Goal: Check status: Check status

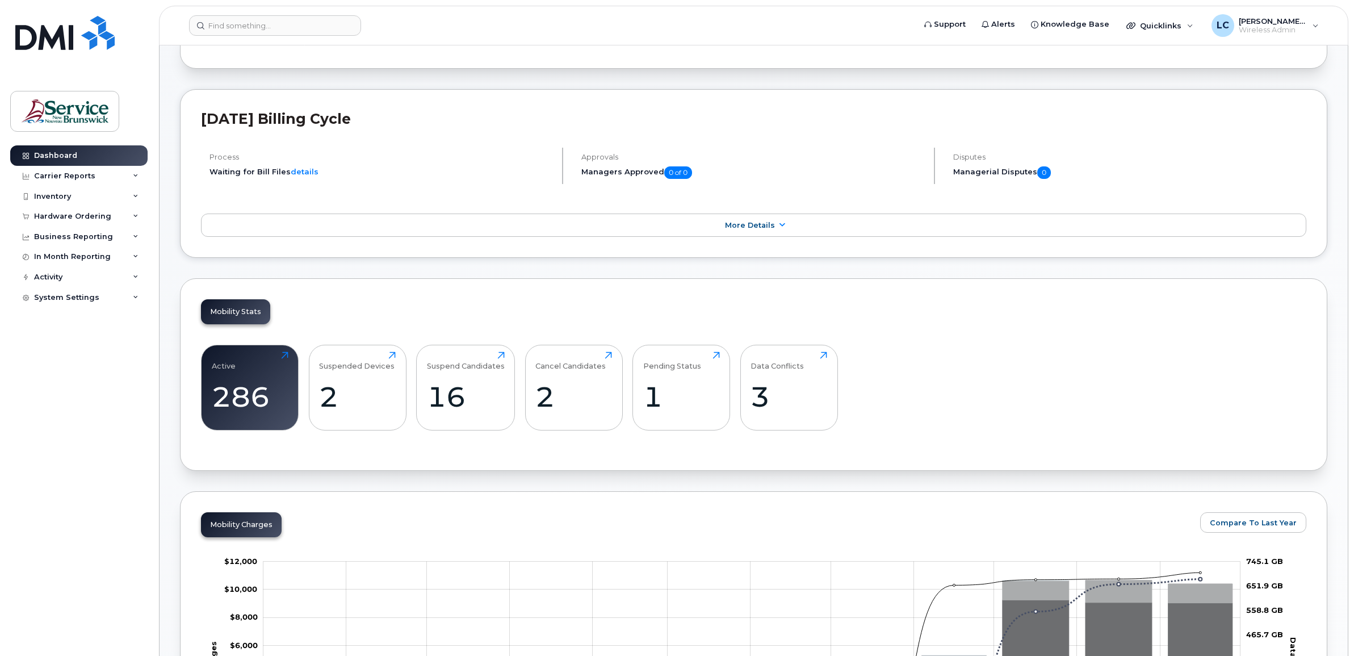
scroll to position [142, 0]
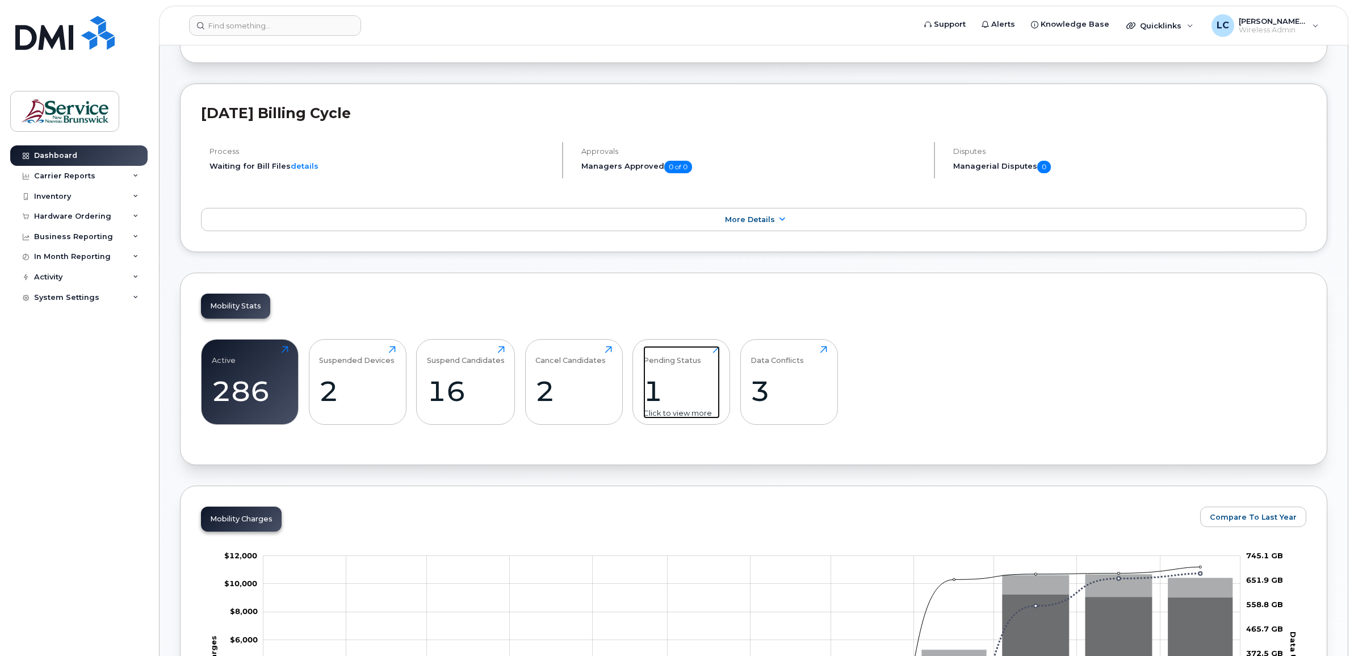
click at [690, 382] on div "1" at bounding box center [681, 390] width 77 height 33
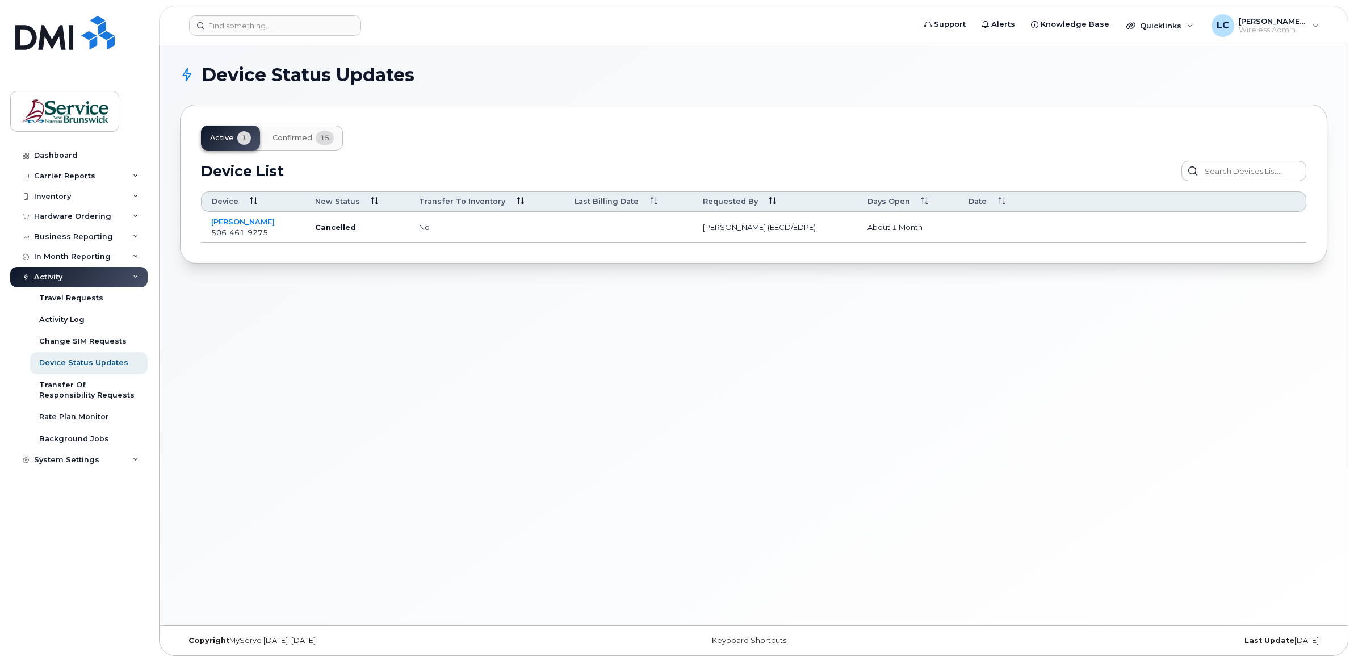
click at [283, 132] on button "Confirmed 15" at bounding box center [302, 137] width 79 height 25
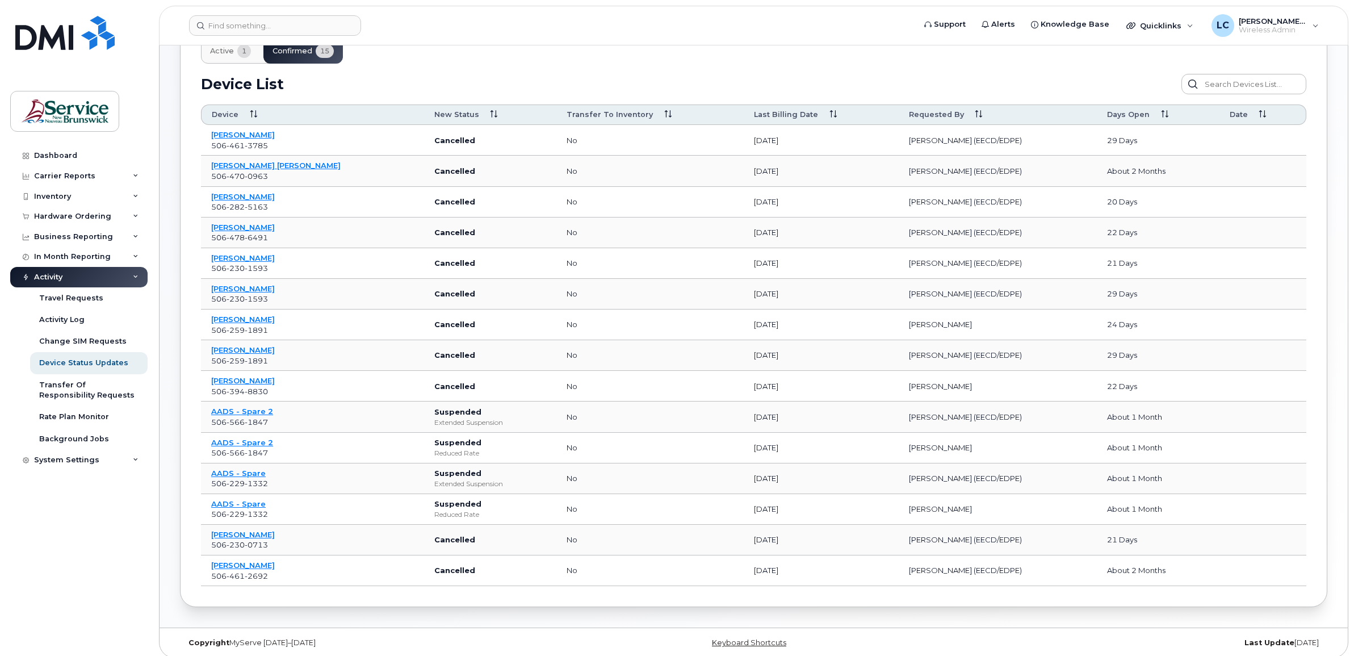
scroll to position [100, 0]
